Goal: Navigation & Orientation: Understand site structure

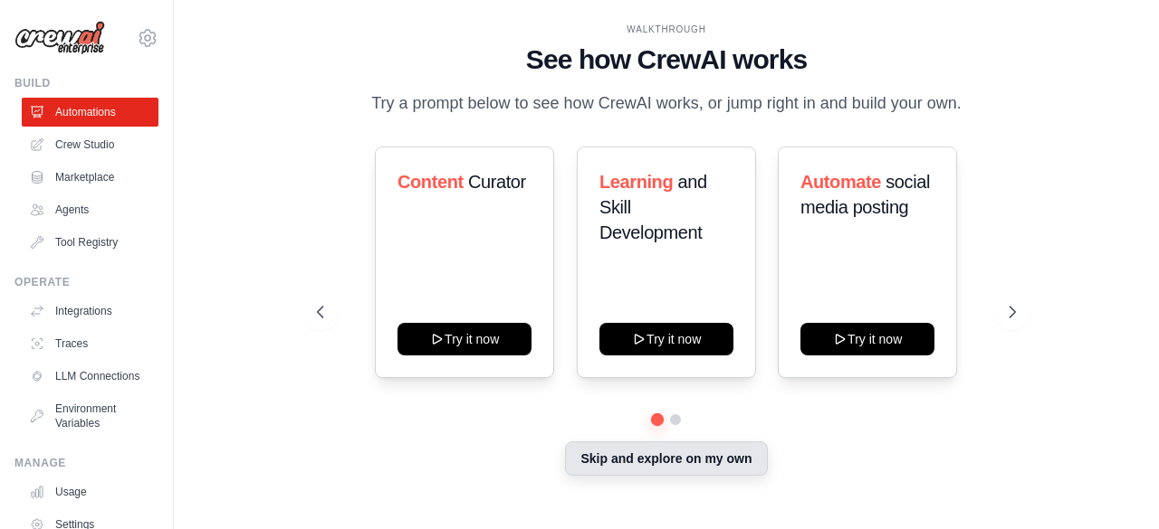
click at [691, 461] on button "Skip and explore on my own" at bounding box center [666, 459] width 202 height 34
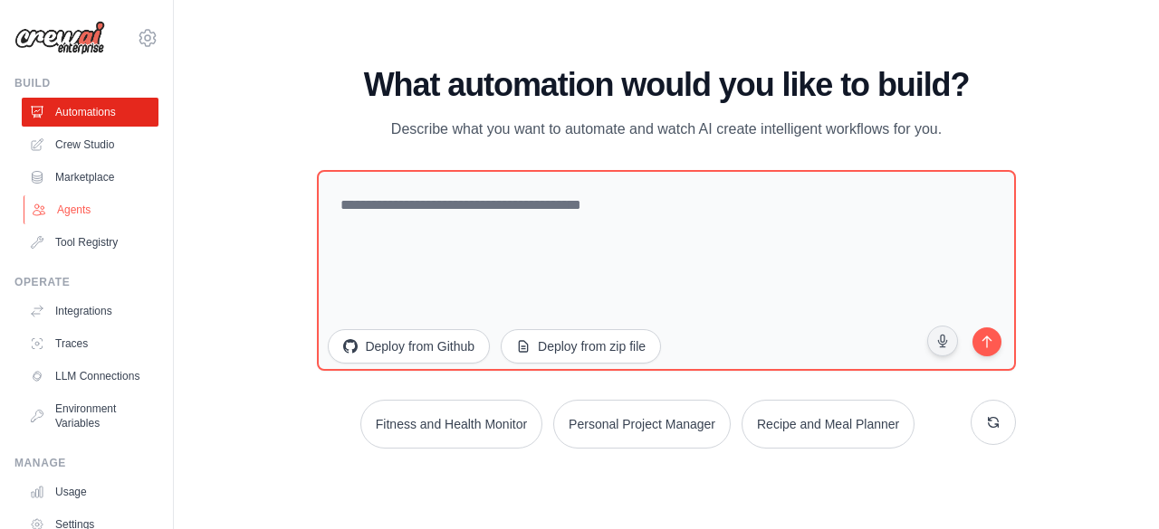
click at [63, 195] on link "Agents" at bounding box center [92, 209] width 137 height 29
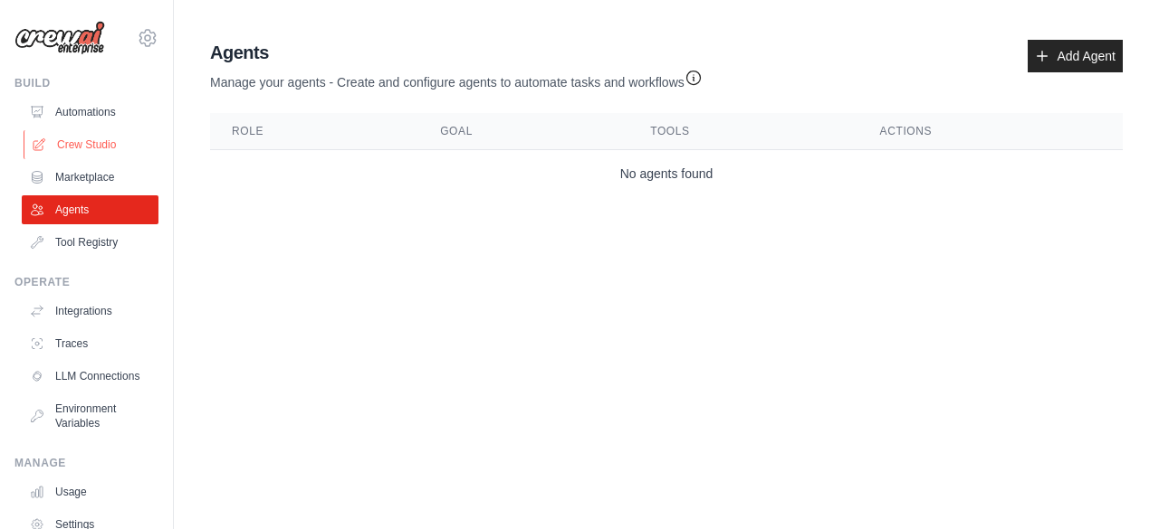
click at [85, 138] on link "Crew Studio" at bounding box center [92, 144] width 137 height 29
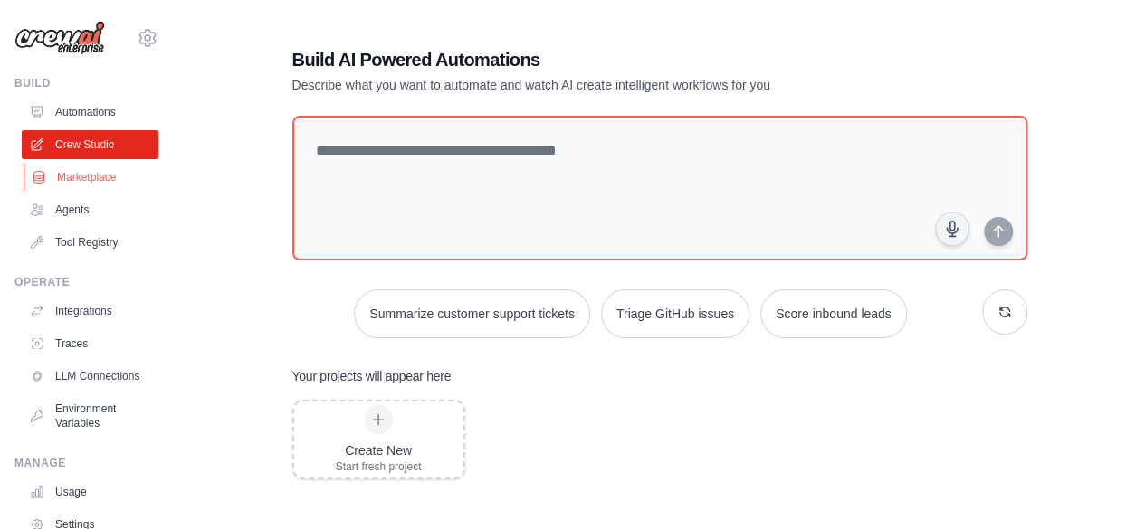
click at [80, 180] on link "Marketplace" at bounding box center [92, 177] width 137 height 29
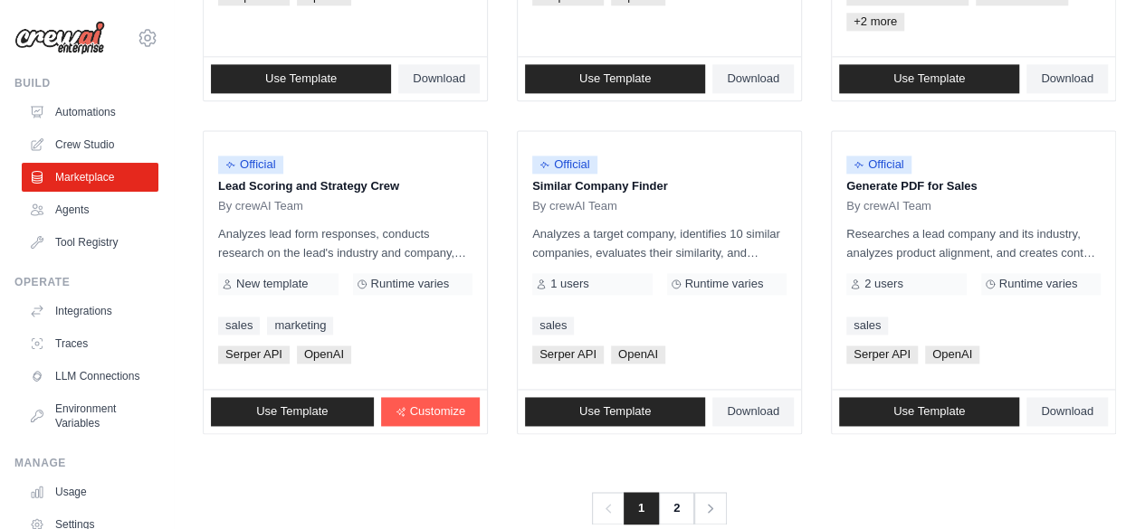
scroll to position [1194, 0]
